Goal: Transaction & Acquisition: Obtain resource

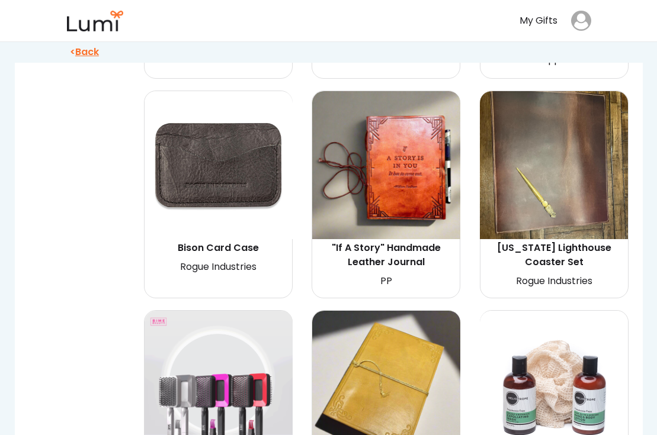
scroll to position [3977, 0]
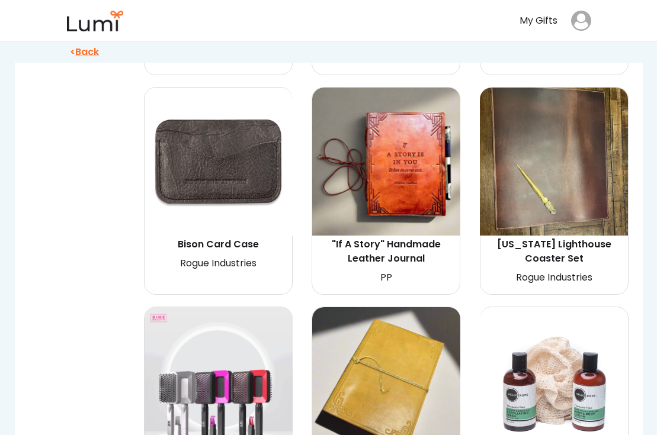
drag, startPoint x: 230, startPoint y: 186, endPoint x: 354, endPoint y: 5, distance: 219.5
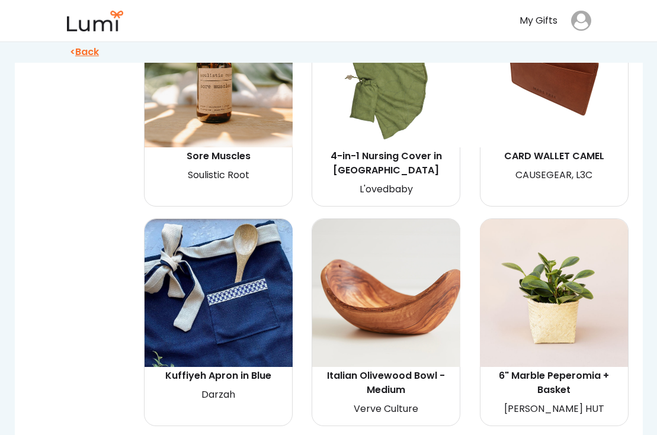
scroll to position [16135, 0]
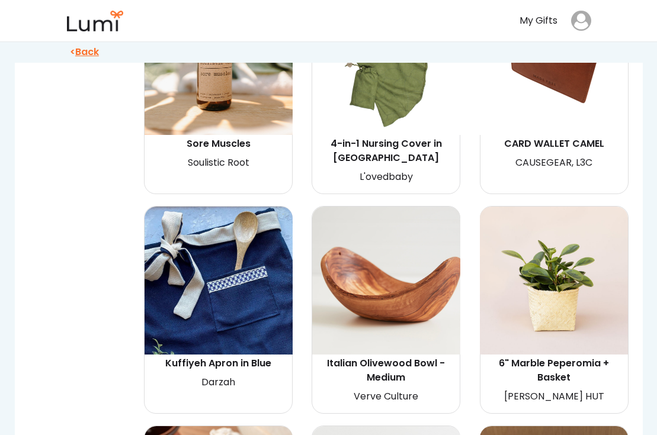
click at [384, 357] on div "Italian Olivewood Bowl - Medium" at bounding box center [386, 371] width 145 height 28
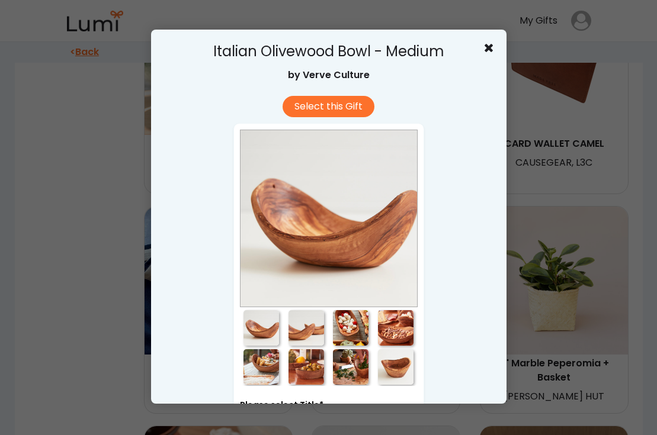
click at [346, 325] on div at bounding box center [351, 328] width 36 height 36
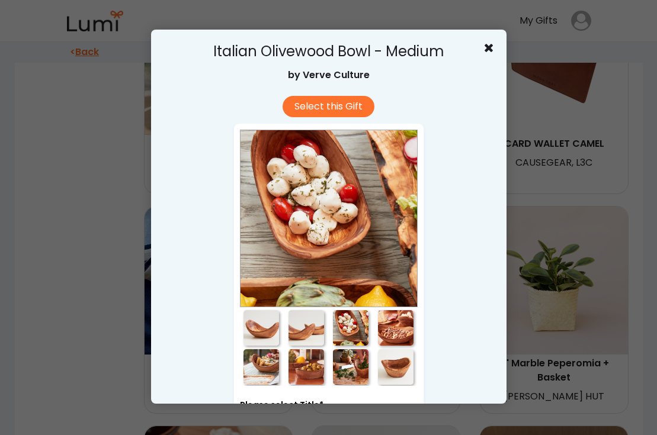
click at [387, 329] on div at bounding box center [396, 328] width 36 height 36
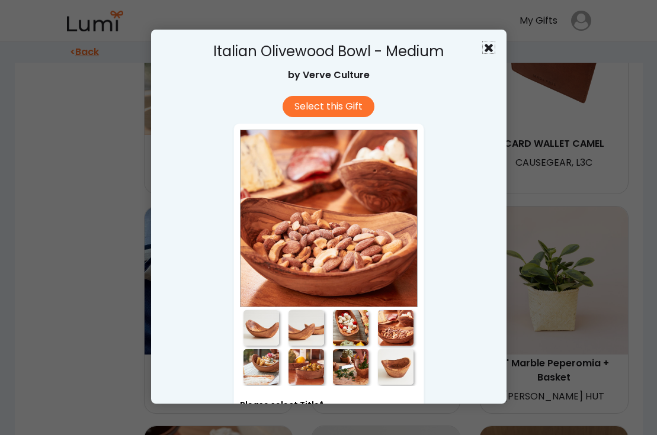
click at [485, 50] on use at bounding box center [489, 48] width 8 height 8
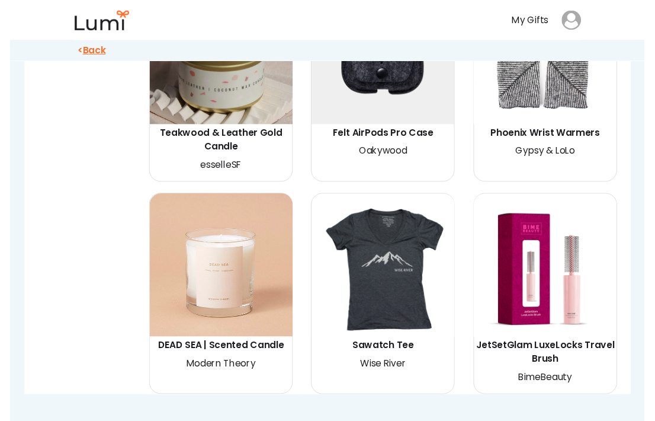
scroll to position [20375, 0]
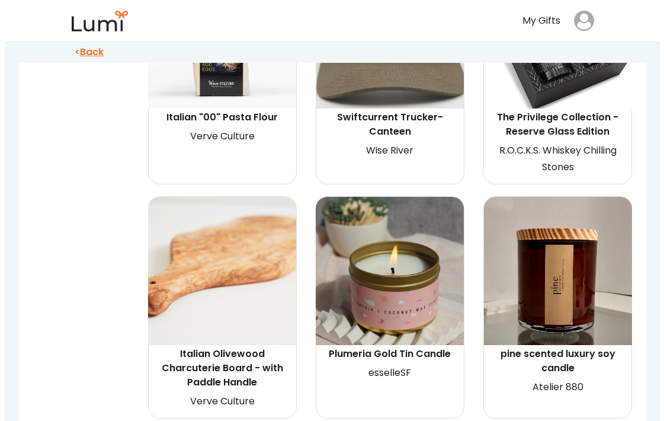
scroll to position [4765, 0]
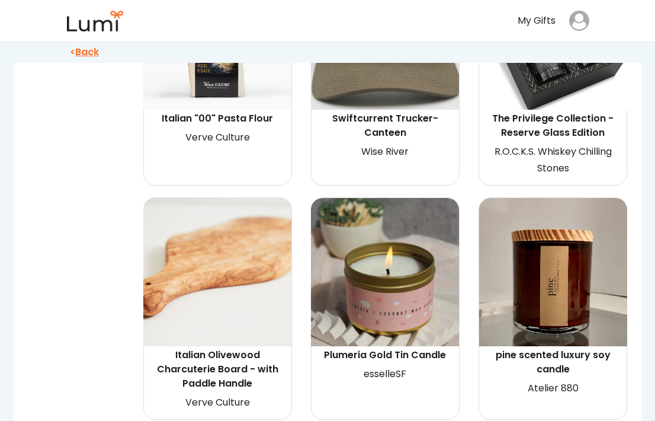
click at [257, 364] on div "Italian Olivewood Charcuterie Board - with Paddle Handle" at bounding box center [217, 369] width 145 height 43
select select "{"_class":"StaticObject","data":{"_api_c2_node.id":"gid://shopify/ProductVarian…"
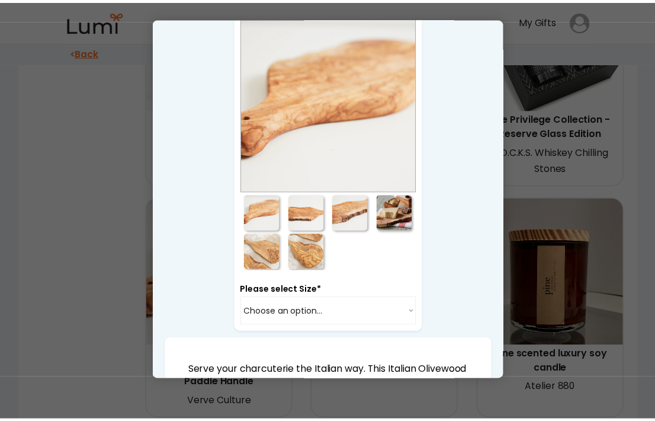
scroll to position [124, 0]
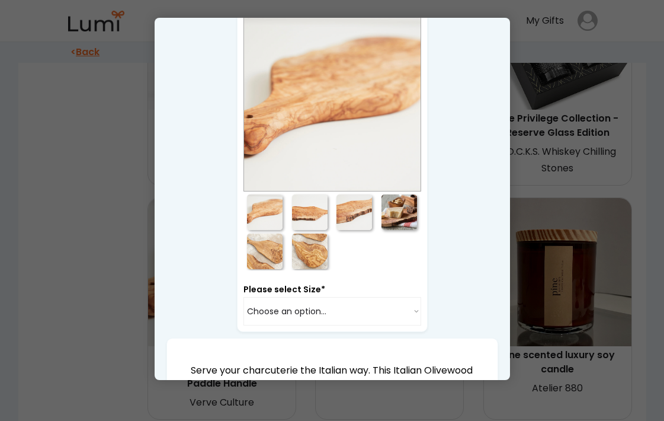
click at [392, 210] on div at bounding box center [400, 212] width 36 height 36
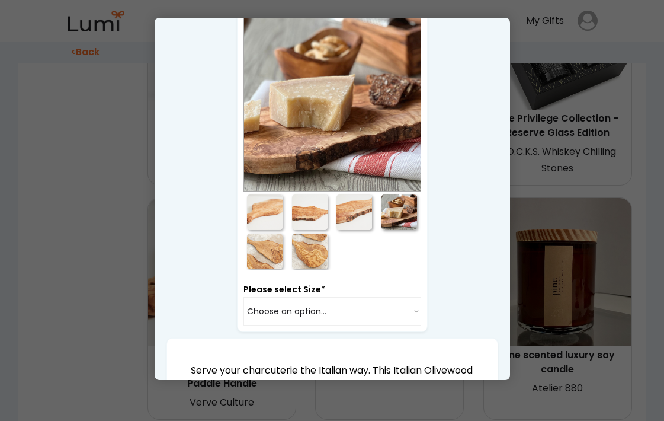
click at [111, 107] on div at bounding box center [332, 210] width 664 height 421
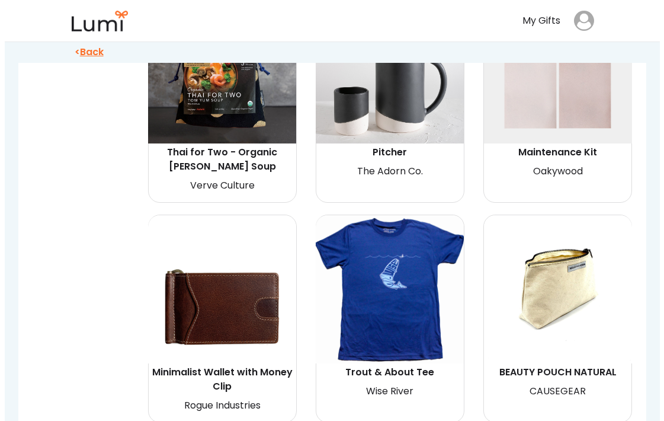
scroll to position [19526, 0]
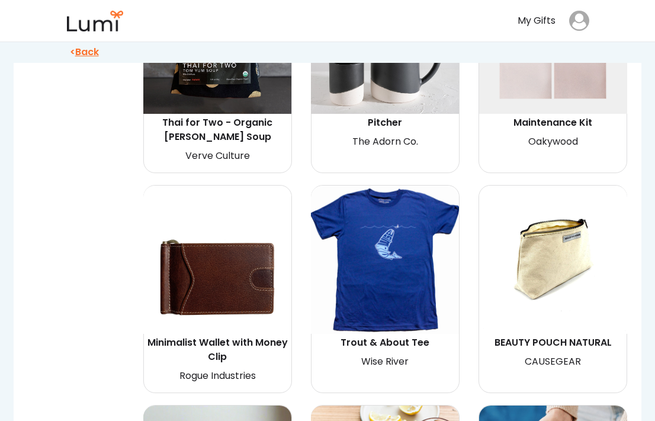
click at [390, 185] on img at bounding box center [385, 259] width 148 height 148
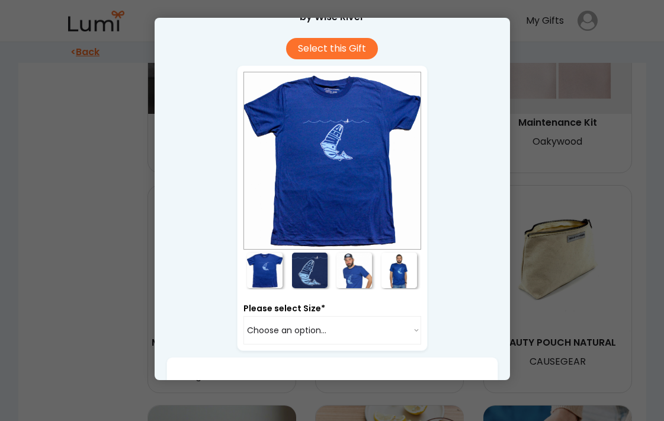
click at [349, 278] on div at bounding box center [355, 270] width 36 height 36
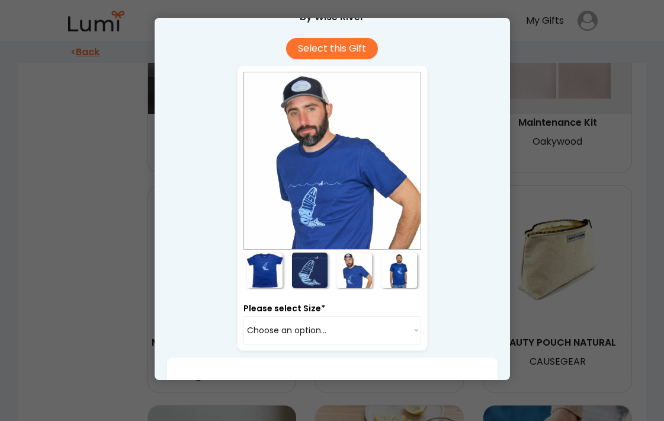
click at [390, 277] on div at bounding box center [400, 270] width 36 height 36
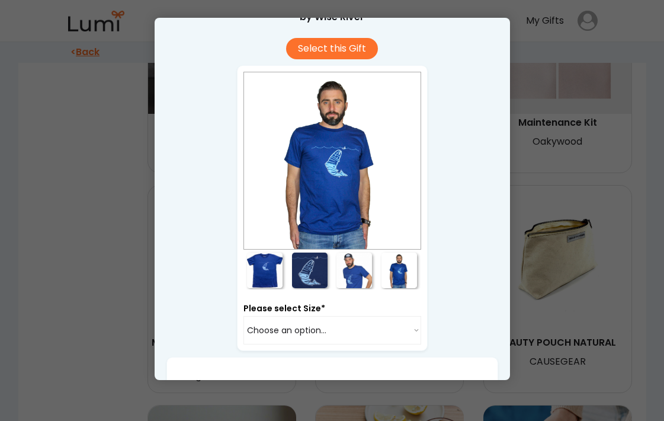
click at [260, 271] on div at bounding box center [265, 270] width 36 height 36
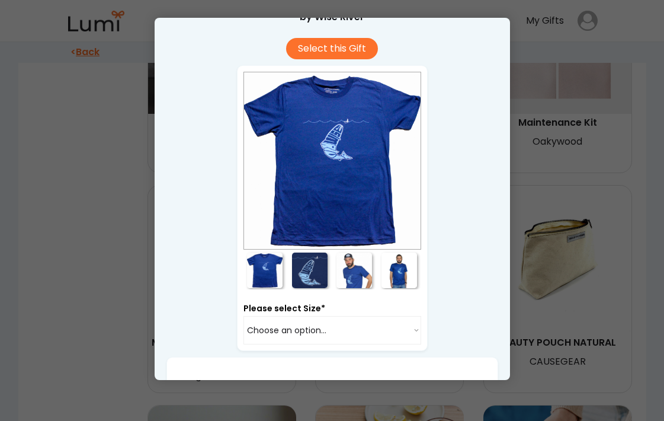
click at [402, 273] on div at bounding box center [400, 270] width 36 height 36
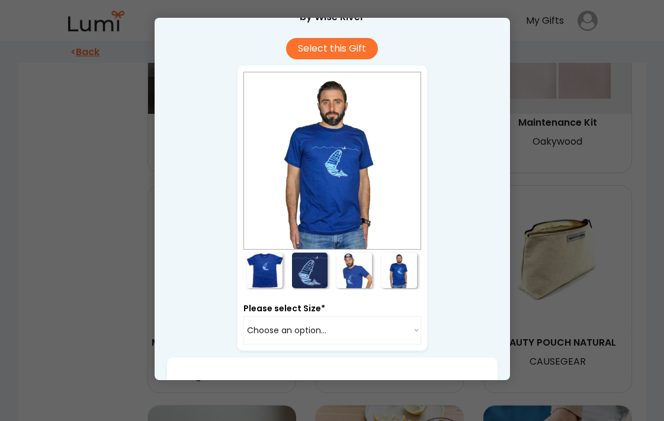
click at [342, 274] on div at bounding box center [355, 270] width 36 height 36
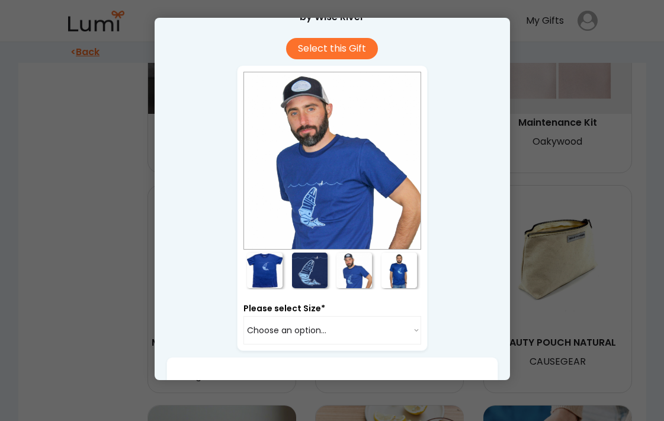
click at [344, 269] on div at bounding box center [355, 270] width 36 height 36
click at [265, 268] on div at bounding box center [265, 270] width 36 height 36
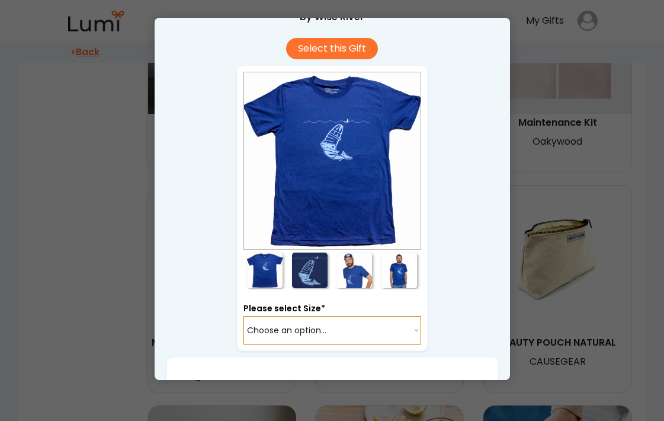
click at [411, 329] on select "Choose an option... S M L" at bounding box center [332, 330] width 178 height 28
select select "{"_class":"StaticObject","data":{"_api_c2_node.id":"gid://shopify/ProductVarian…"
click at [243, 316] on select "Choose an option... S M L" at bounding box center [332, 330] width 178 height 28
click at [408, 330] on select "Choose an option... S M L" at bounding box center [332, 330] width 178 height 28
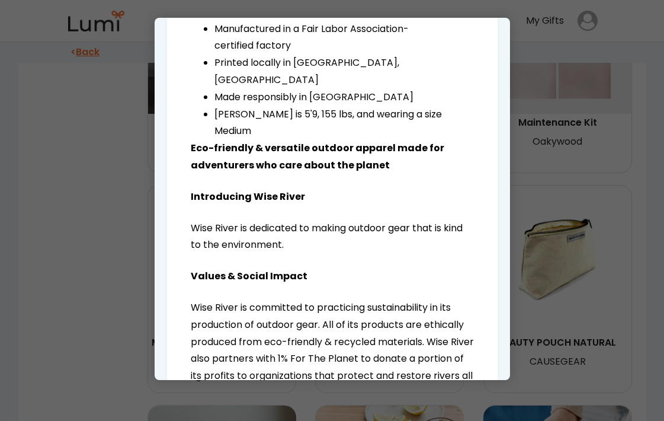
scroll to position [842, 0]
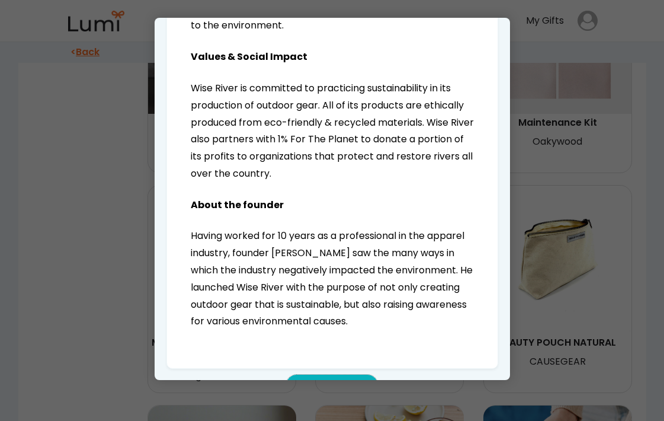
click at [325, 374] on button "Select this Gift" at bounding box center [332, 384] width 92 height 21
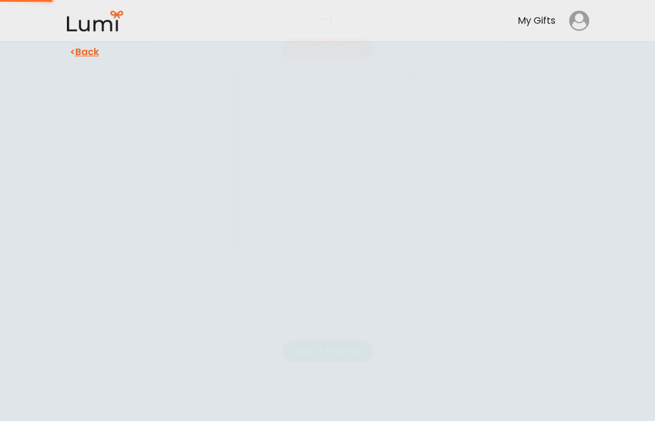
scroll to position [0, 0]
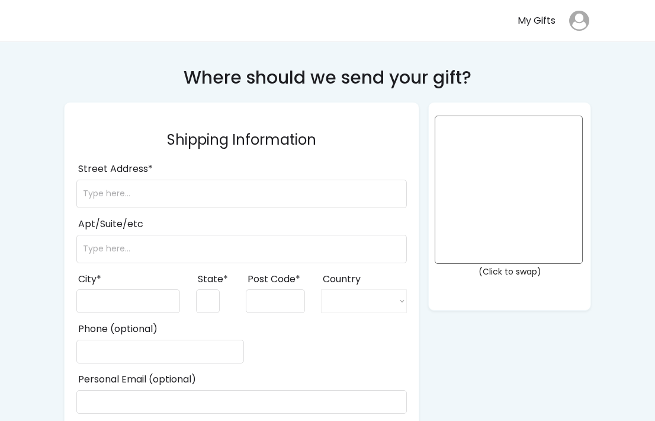
select select ""1348695171700984260__LOOKUP__1708985228834x169246185333063360""
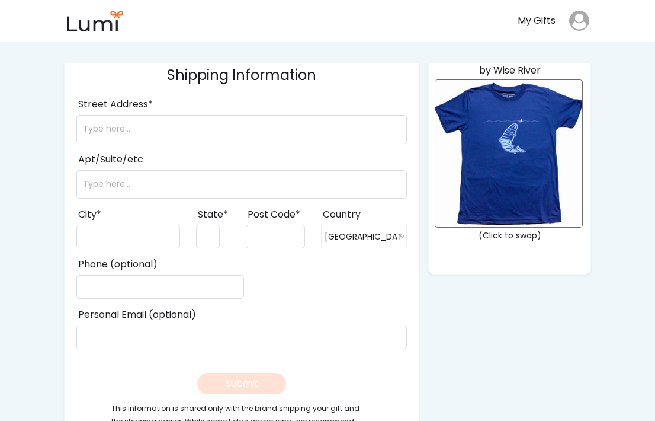
scroll to position [68, 0]
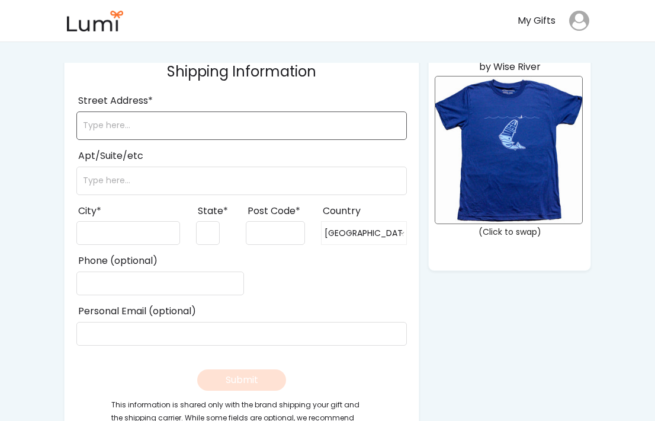
click at [161, 127] on input "input" at bounding box center [241, 125] width 331 height 28
type input "25 Walnut Place"
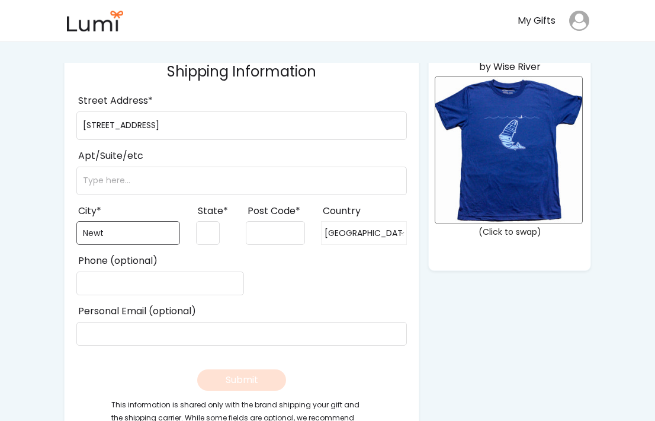
type input "Newtonville"
type input "MA"
type input "02460"
type input "[PHONE_NUMBER]"
type input "[EMAIL_ADDRESS][DOMAIN_NAME]"
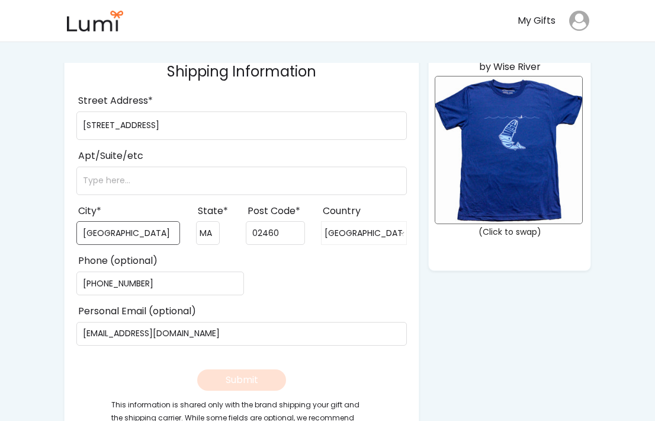
type input "[PHONE_NUMBER]"
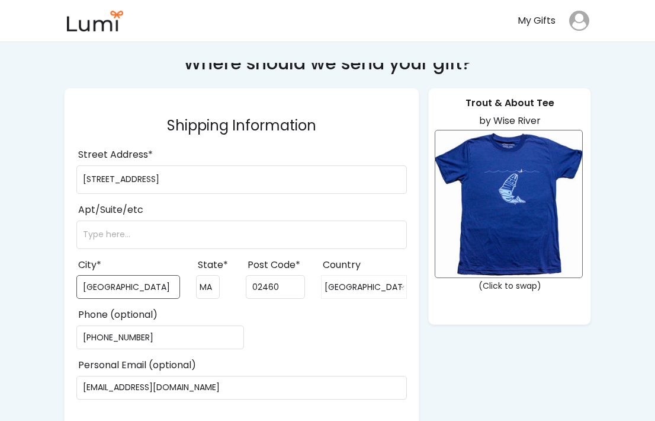
scroll to position [14, 0]
click at [512, 198] on img at bounding box center [508, 204] width 147 height 147
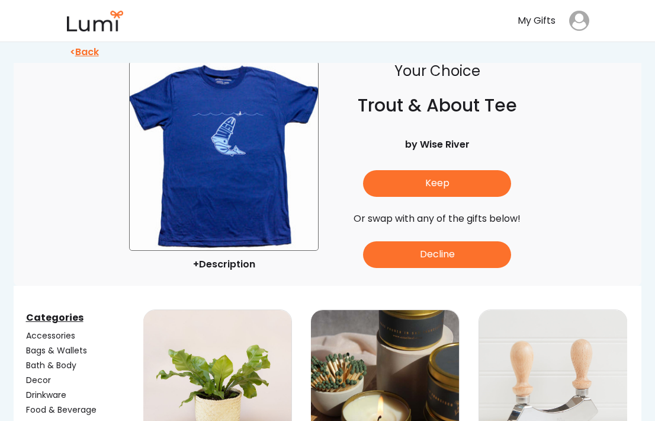
scroll to position [62, 0]
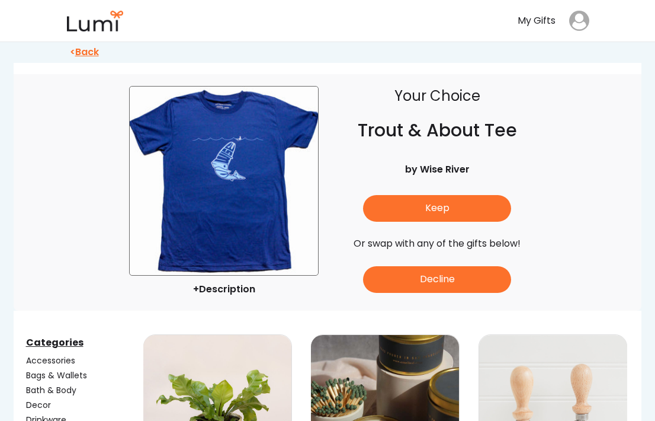
click at [218, 289] on div "+Description" at bounding box center [224, 289] width 62 height 14
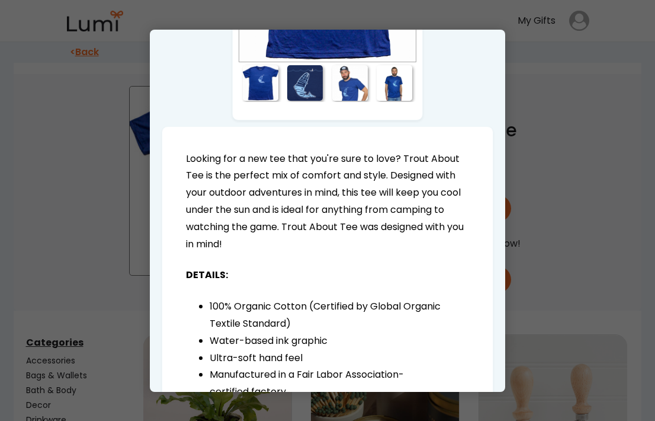
scroll to position [0, 0]
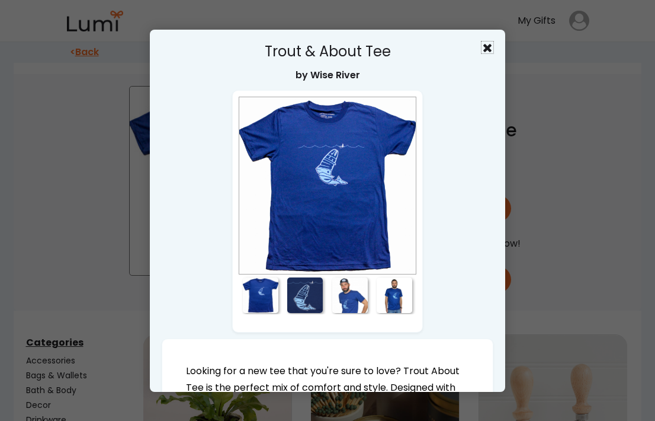
click at [482, 47] on icon at bounding box center [488, 47] width 12 height 12
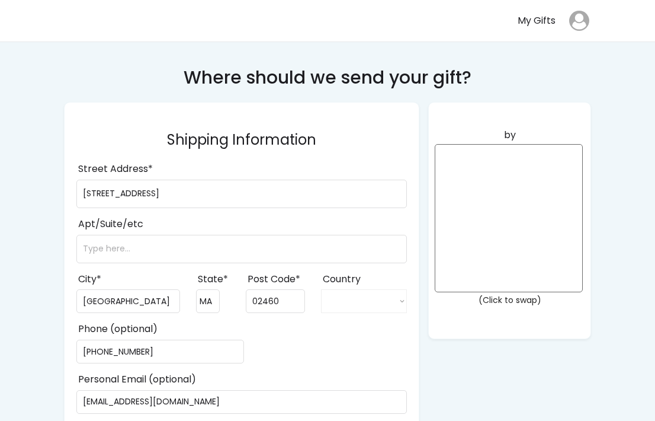
scroll to position [14, 0]
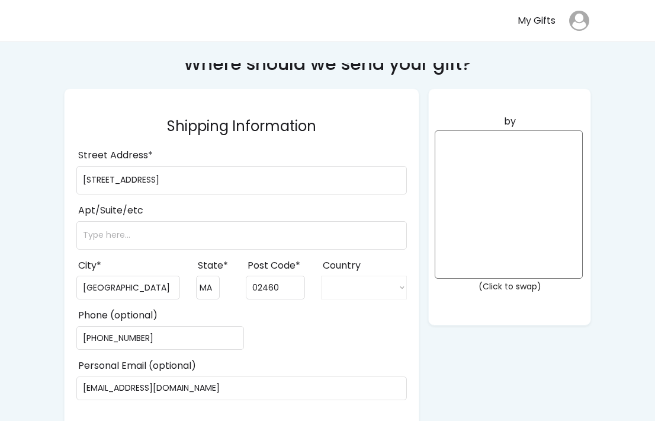
select select ""1348695171700984260__LOOKUP__1708985228834x169246185333063360""
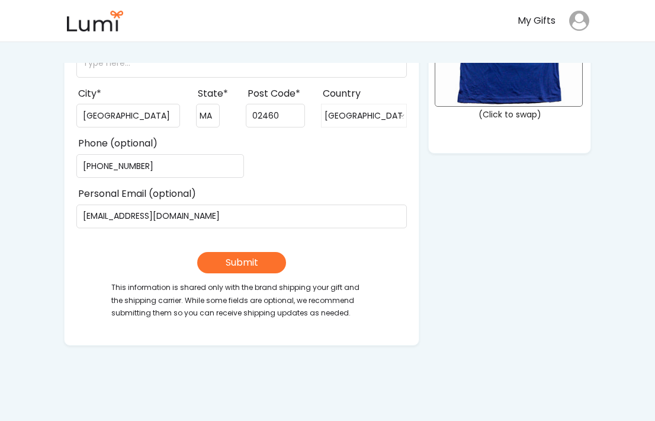
scroll to position [271, 0]
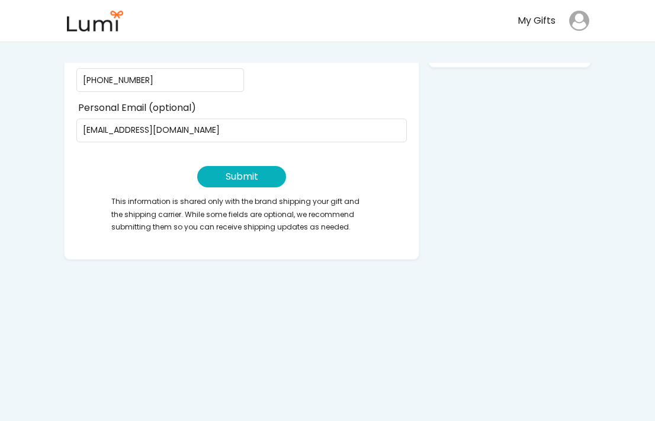
click at [230, 177] on button "Submit" at bounding box center [241, 176] width 89 height 21
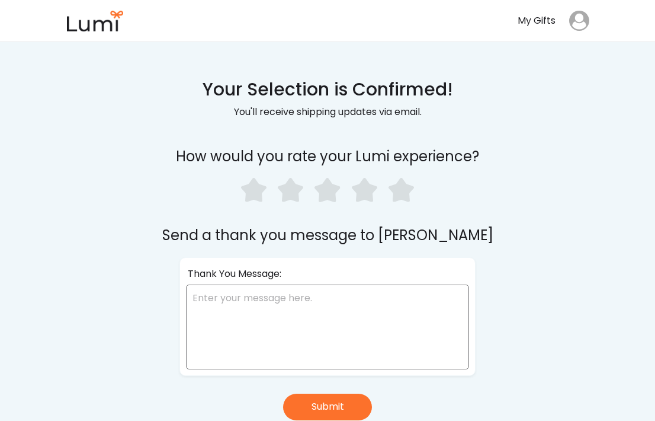
click at [402, 196] on use at bounding box center [401, 190] width 25 height 24
click at [299, 310] on textarea at bounding box center [327, 326] width 283 height 85
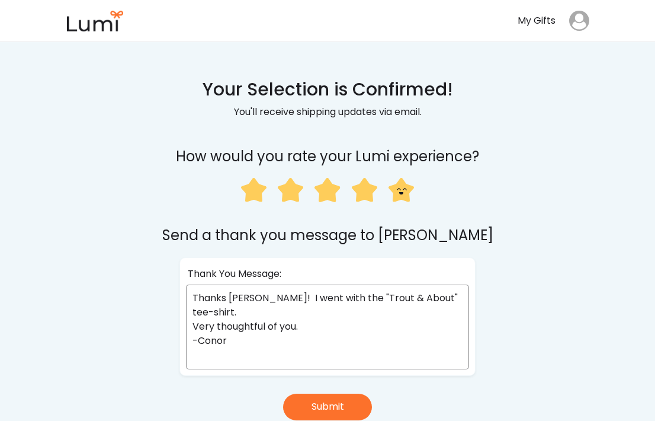
click at [452, 297] on textarea "Thanks Jess! I went with the "Trout & About" tee-shirt. Very thoughtful of you.…" at bounding box center [327, 326] width 283 height 85
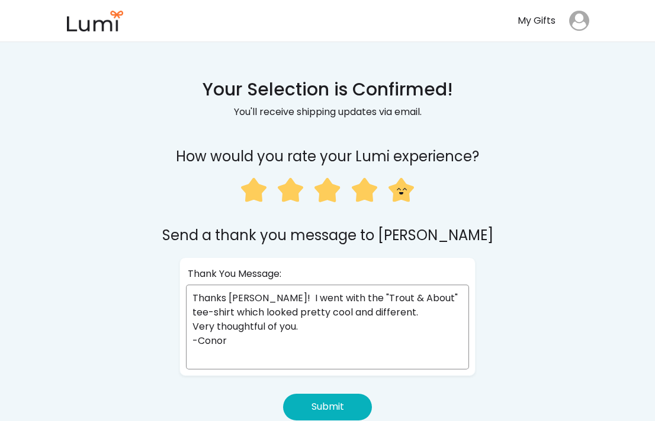
type textarea "Thanks Jess! I went with the "Trout & About" tee-shirt which looked pretty cool…"
click at [320, 402] on button "Submit" at bounding box center [327, 406] width 89 height 27
